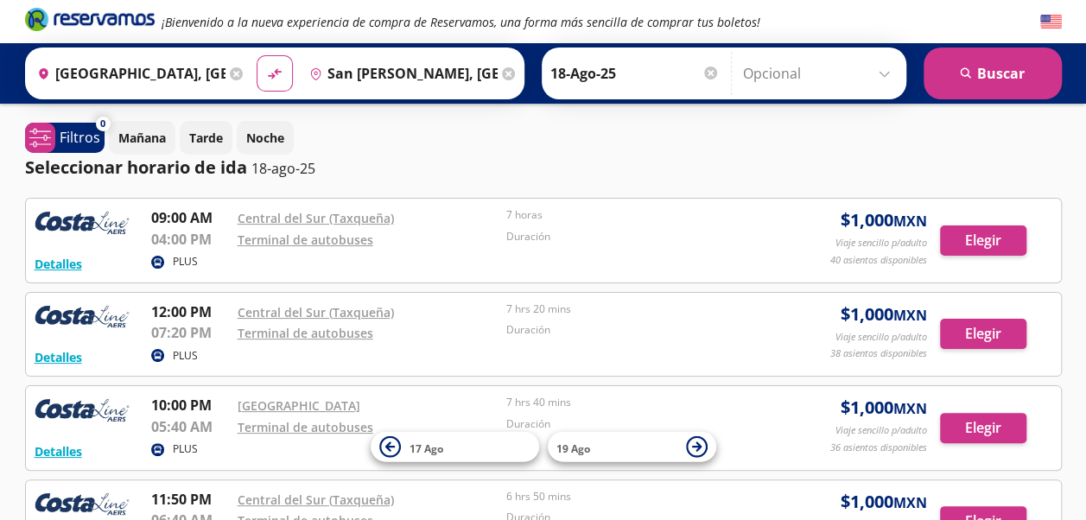
click at [581, 73] on input "18-Ago-25" at bounding box center [634, 73] width 169 height 43
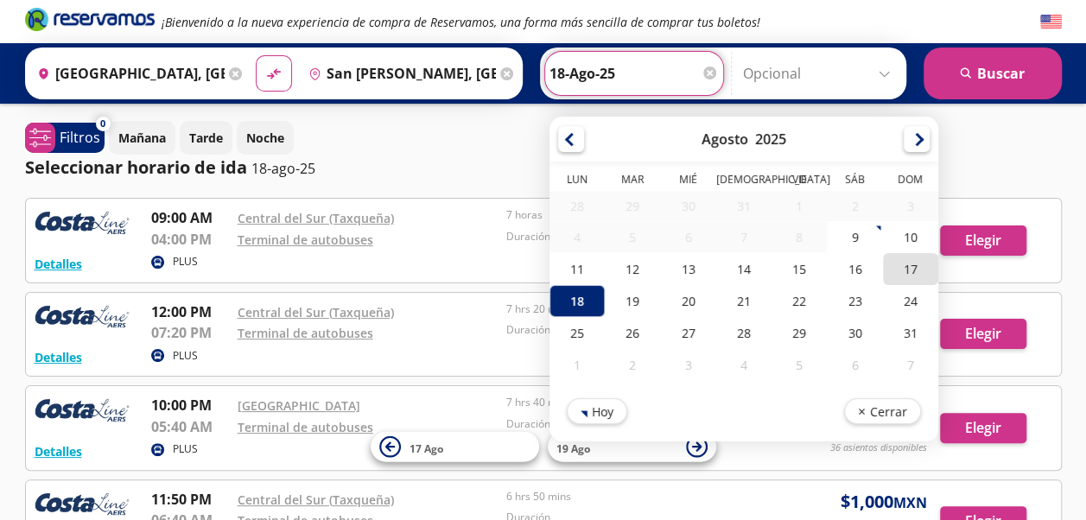
click at [901, 266] on div "17" at bounding box center [909, 269] width 55 height 32
type input "17-Ago-25"
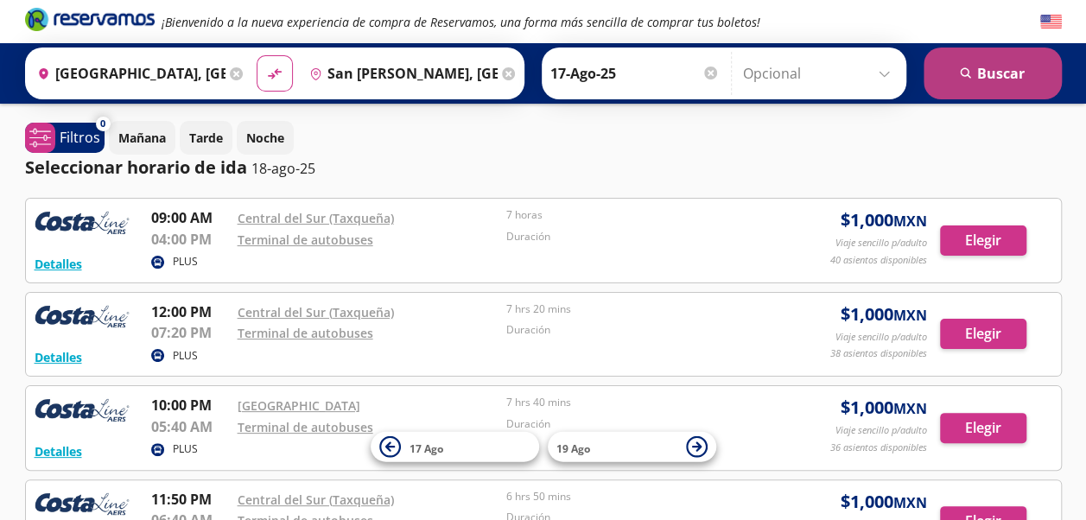
click at [1004, 73] on button "search [GEOGRAPHIC_DATA]" at bounding box center [993, 74] width 138 height 52
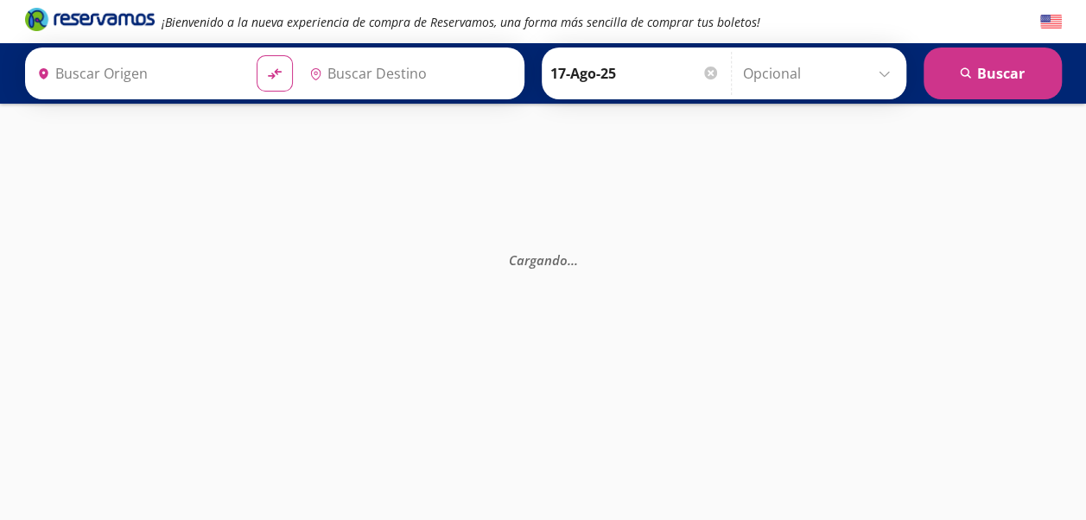
type input "[GEOGRAPHIC_DATA], [GEOGRAPHIC_DATA]"
type input "San [PERSON_NAME], [GEOGRAPHIC_DATA]"
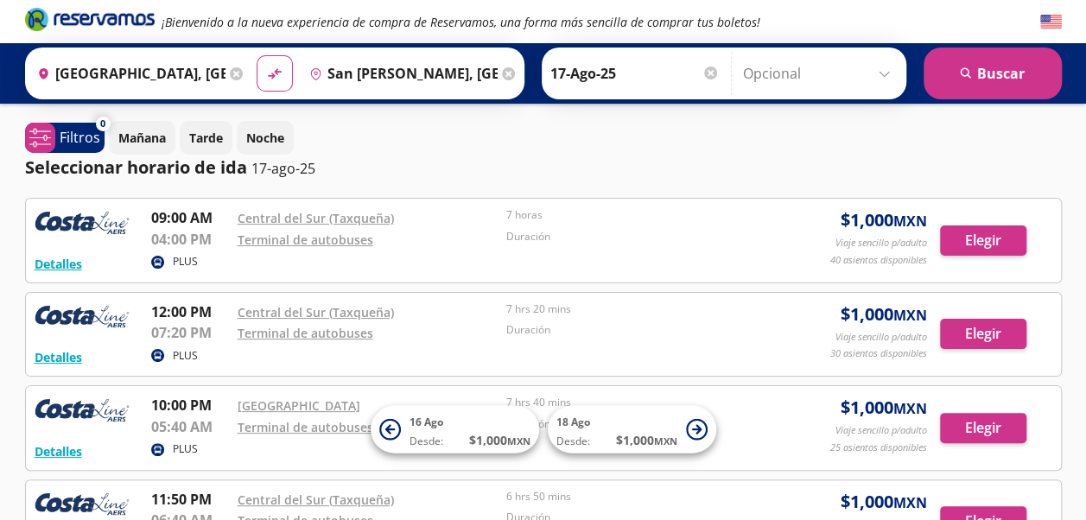
click at [583, 74] on input "17-Ago-25" at bounding box center [634, 73] width 169 height 43
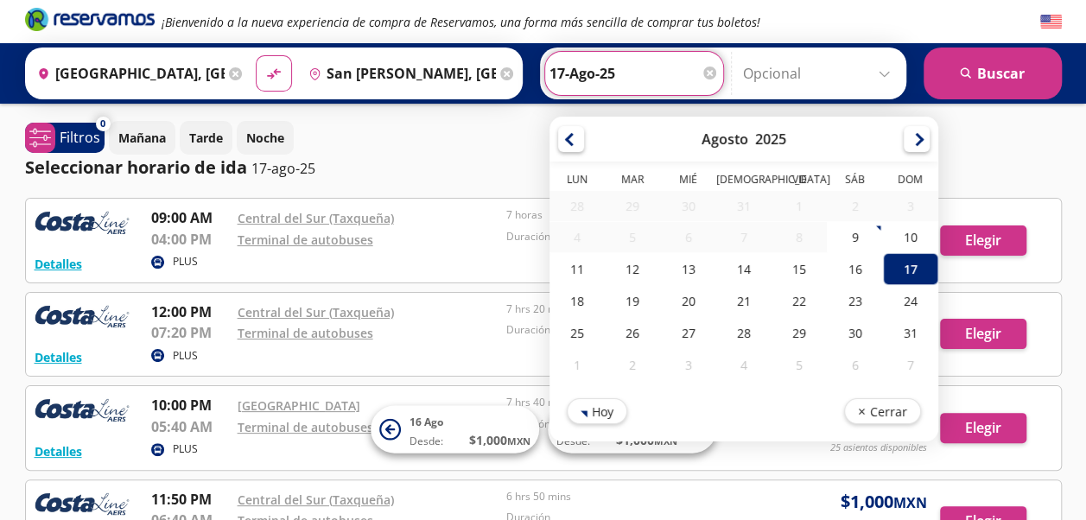
click at [621, 297] on div "19" at bounding box center [632, 301] width 55 height 32
type input "19-Ago-25"
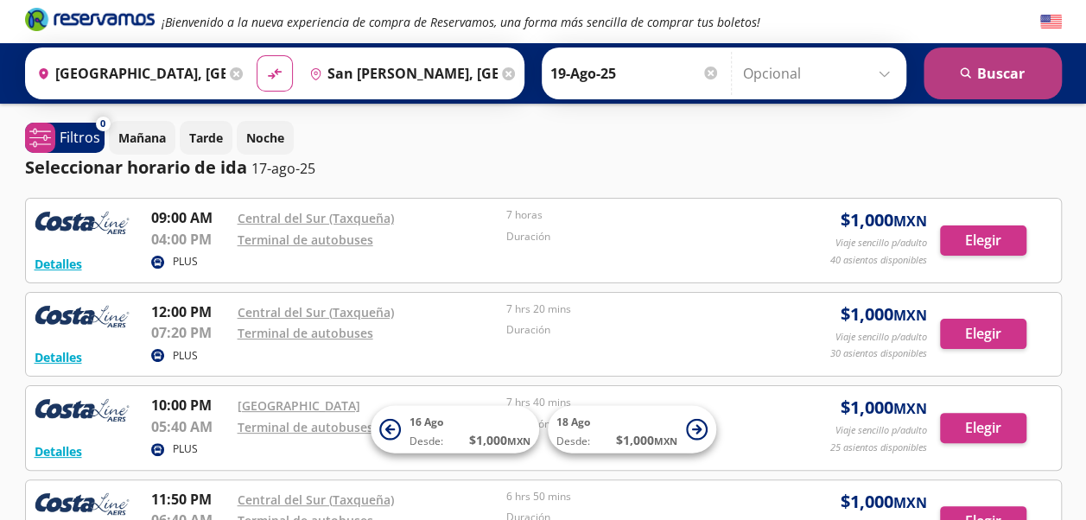
click at [1004, 73] on button "search [GEOGRAPHIC_DATA]" at bounding box center [993, 74] width 138 height 52
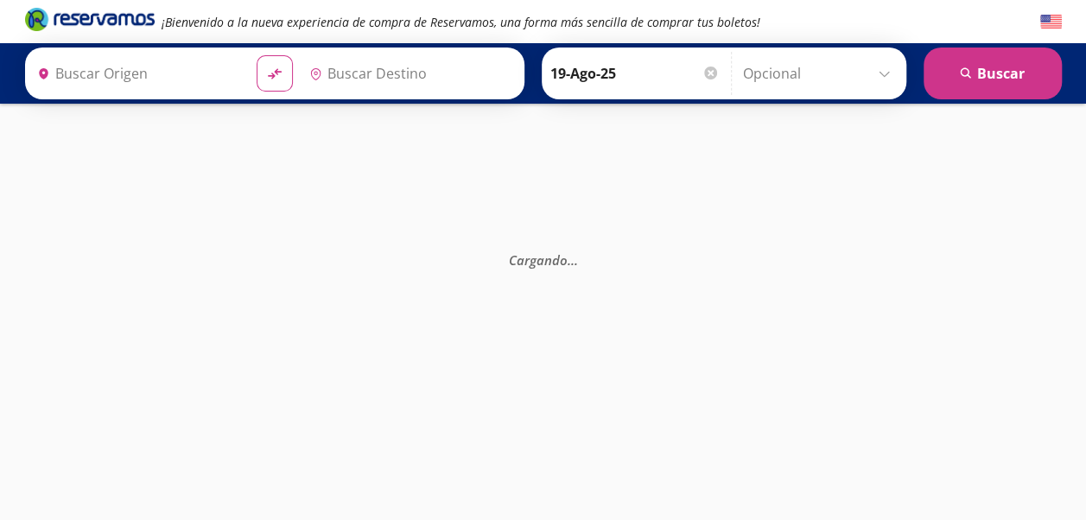
type input "[GEOGRAPHIC_DATA], [GEOGRAPHIC_DATA]"
type input "San [PERSON_NAME], [GEOGRAPHIC_DATA]"
